Goal: Task Accomplishment & Management: Manage account settings

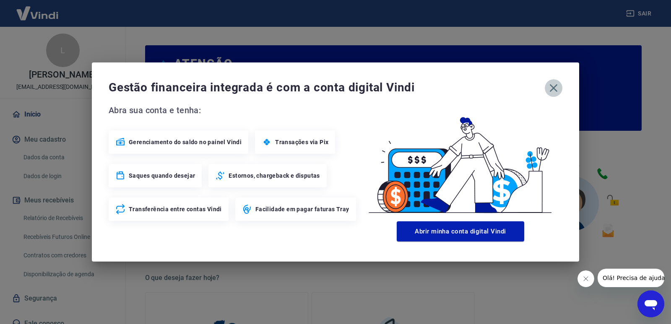
click at [548, 87] on icon "button" at bounding box center [553, 87] width 13 height 13
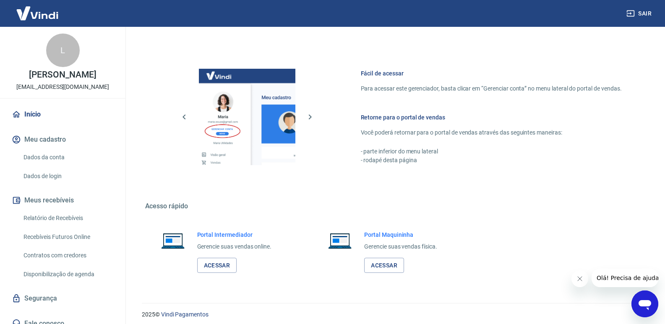
scroll to position [417, 0]
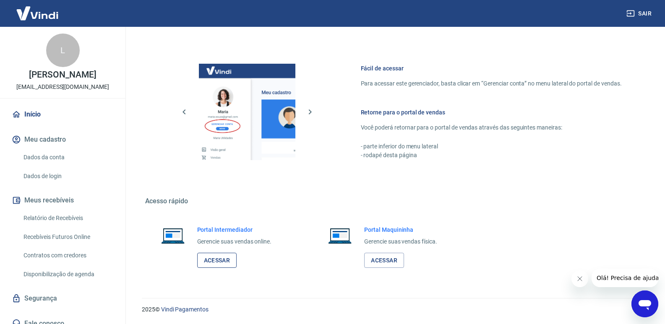
click at [213, 259] on link "Acessar" at bounding box center [217, 261] width 40 height 16
click at [94, 216] on link "Relatório de Recebíveis" at bounding box center [67, 218] width 95 height 17
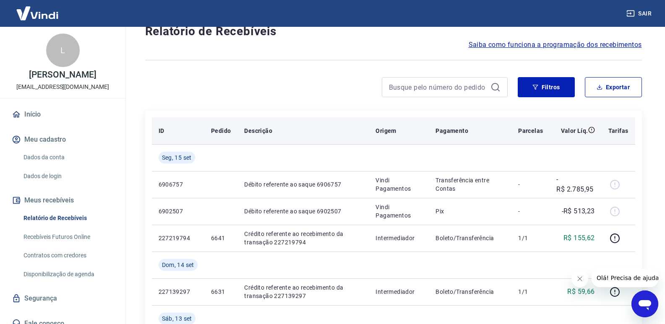
scroll to position [42, 0]
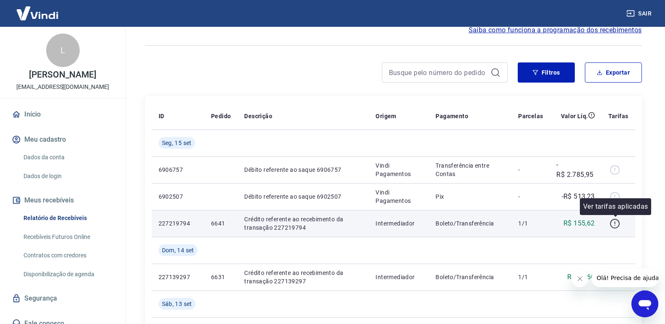
click at [615, 224] on icon "button" at bounding box center [615, 223] width 1 height 3
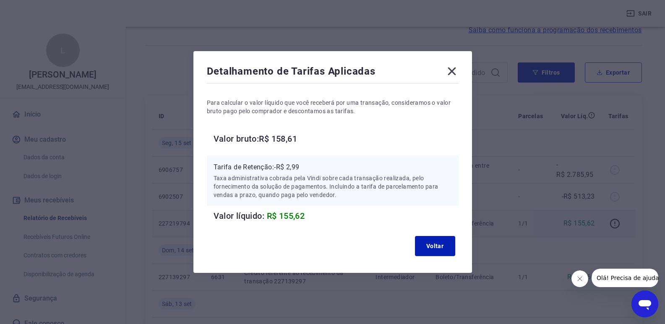
click at [459, 73] on icon at bounding box center [451, 71] width 13 height 13
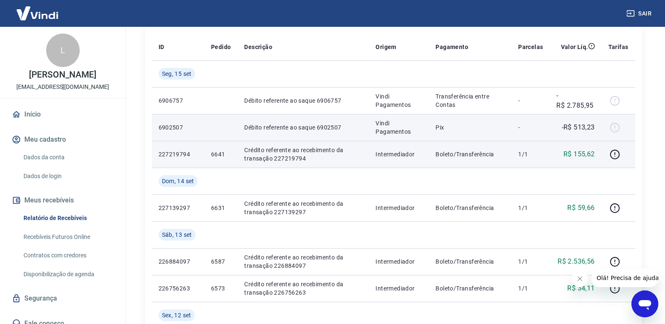
scroll to position [126, 0]
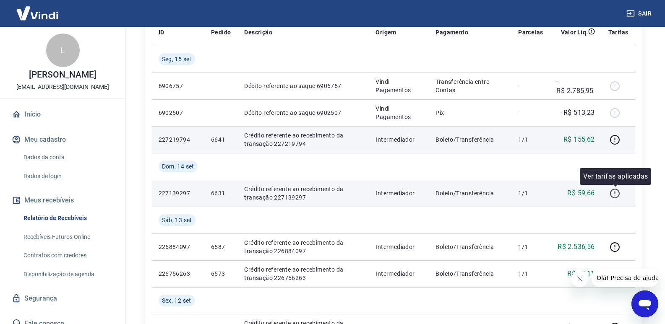
click at [617, 196] on icon "button" at bounding box center [615, 193] width 10 height 10
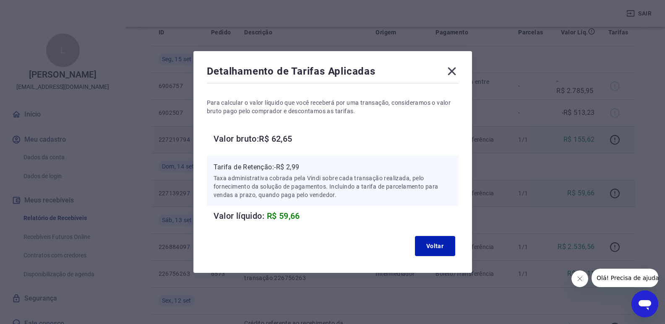
click at [456, 75] on icon at bounding box center [452, 72] width 8 height 8
